Goal: Entertainment & Leisure: Consume media (video, audio)

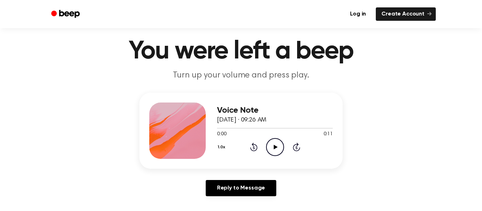
scroll to position [17, 0]
click at [269, 154] on circle at bounding box center [274, 147] width 17 height 17
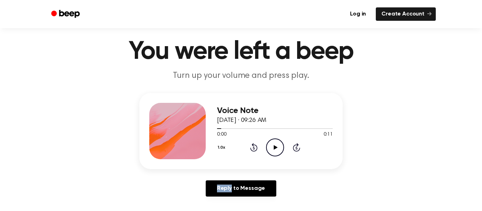
click at [269, 154] on circle at bounding box center [274, 147] width 17 height 17
click at [279, 155] on icon "Play Audio" at bounding box center [275, 148] width 18 height 18
click at [289, 170] on div "Voice Note [DATE] · 09:26 AM 0:11 0:11 Your browser does not support the [objec…" at bounding box center [240, 147] width 465 height 109
click at [253, 149] on icon at bounding box center [253, 148] width 2 height 3
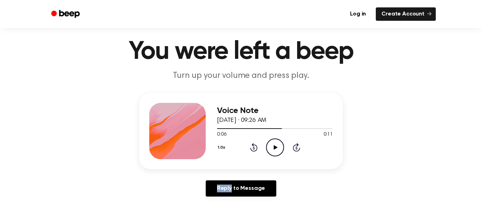
click at [253, 149] on icon at bounding box center [253, 148] width 2 height 3
click at [354, 141] on div "Voice Note [DATE] · 09:26 AM 0:00 0:11 Your browser does not support the [objec…" at bounding box center [240, 147] width 465 height 109
